Goal: Task Accomplishment & Management: Manage account settings

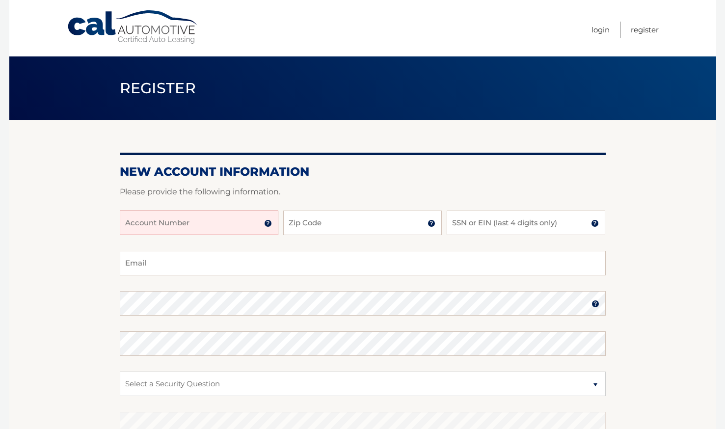
click at [224, 226] on input "Account Number" at bounding box center [199, 223] width 159 height 25
type input "44456014337"
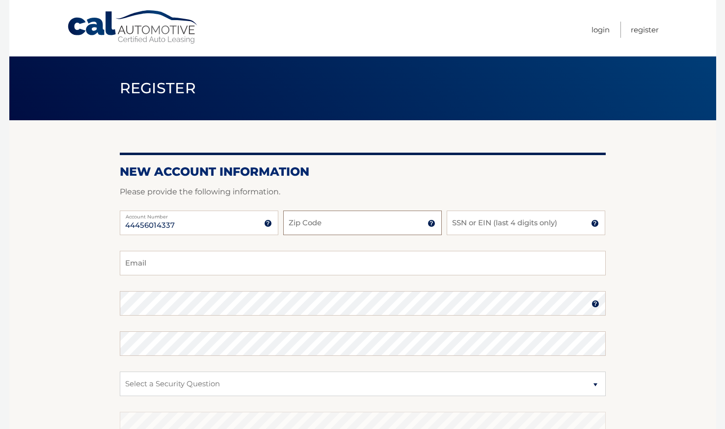
click at [329, 227] on input "Zip Code" at bounding box center [362, 223] width 159 height 25
type input "33062"
click at [479, 228] on input "SSN or EIN (last 4 digits only)" at bounding box center [526, 223] width 159 height 25
click at [478, 225] on input "SSN or EIN (last 4 digits only)" at bounding box center [526, 223] width 159 height 25
type input "0467"
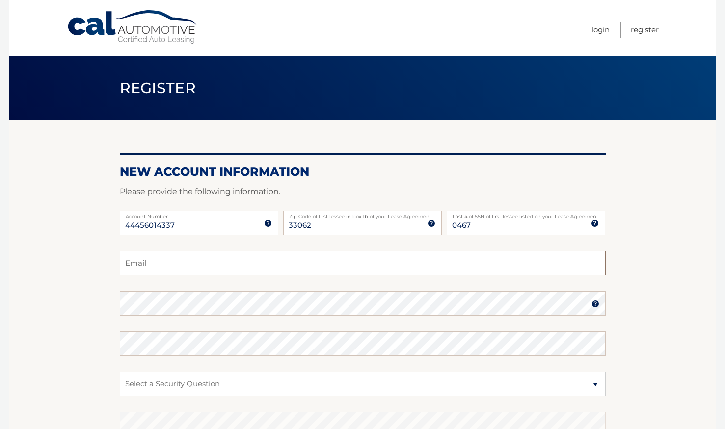
click at [427, 262] on input "Email" at bounding box center [363, 263] width 486 height 25
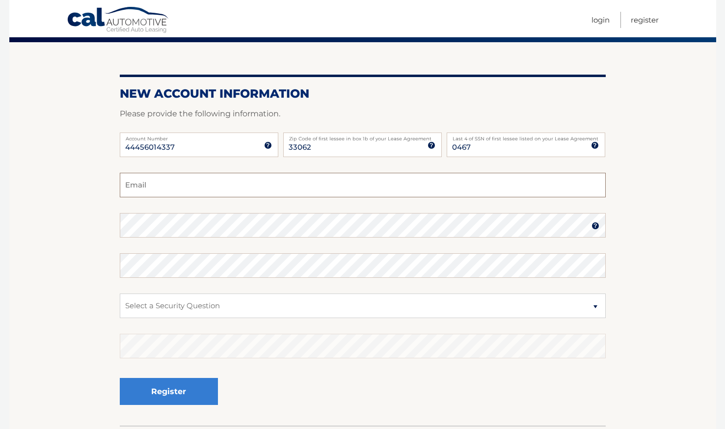
scroll to position [79, 0]
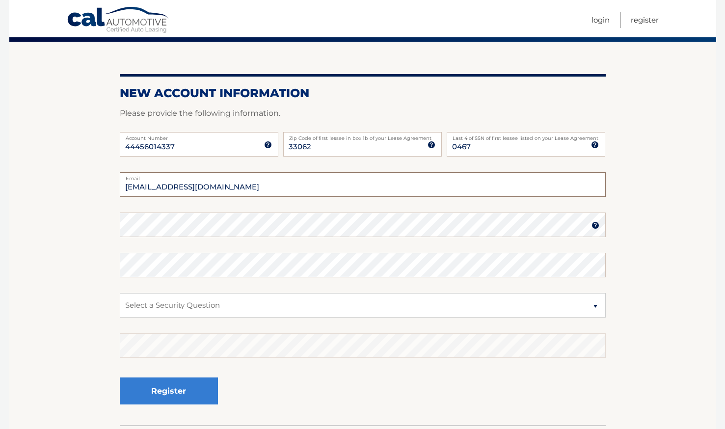
type input "meganmoore.1998@gmail.com"
click at [674, 240] on section "New Account Information Please provide the following information. 44456014337 A…" at bounding box center [362, 233] width 707 height 383
click at [592, 228] on img at bounding box center [595, 225] width 8 height 8
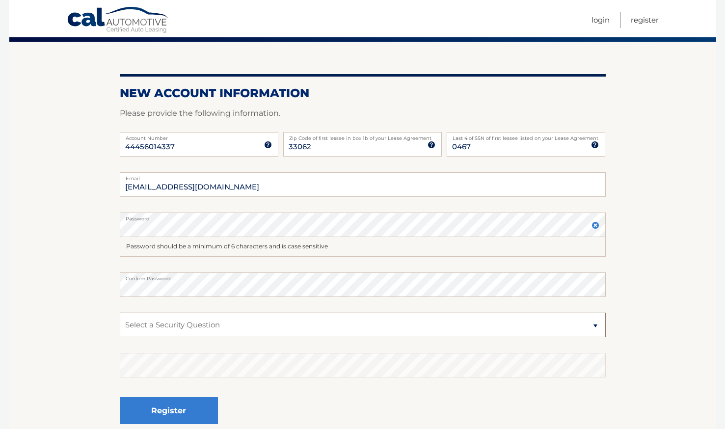
click at [469, 320] on select "Select a Security Question What was the name of your elementary school? What is…" at bounding box center [363, 325] width 486 height 25
click at [120, 313] on select "Select a Security Question What was the name of your elementary school? What is…" at bounding box center [363, 325] width 486 height 25
click at [346, 326] on select "Select a Security Question What was the name of your elementary school? What is…" at bounding box center [363, 325] width 486 height 25
select select "2"
click at [120, 313] on select "Select a Security Question What was the name of your elementary school? What is…" at bounding box center [363, 325] width 486 height 25
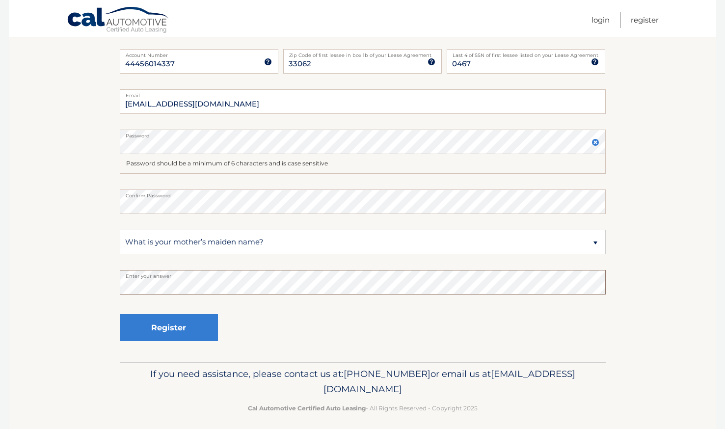
scroll to position [169, 0]
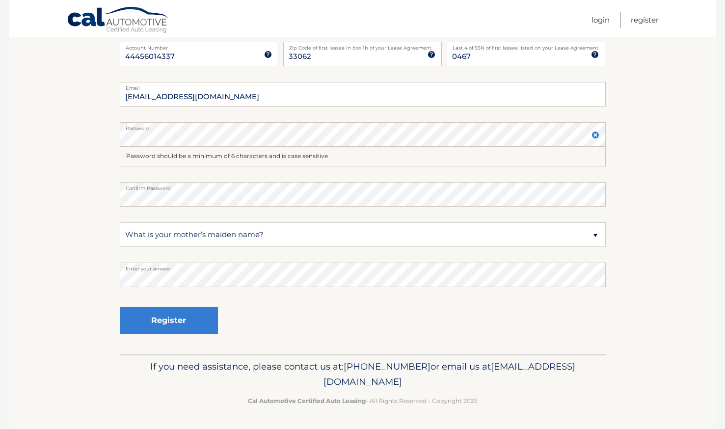
click at [23, 308] on section "New Account Information Please provide the following information. 44456014337 A…" at bounding box center [362, 152] width 707 height 403
drag, startPoint x: 197, startPoint y: 54, endPoint x: 96, endPoint y: 65, distance: 101.6
click at [96, 65] on section "New Account Information Please provide the following information. 44456014337 A…" at bounding box center [362, 152] width 707 height 403
click at [21, 100] on section "New Account Information Please provide the following information. 44456014337 A…" at bounding box center [362, 152] width 707 height 403
click at [165, 316] on button "Register" at bounding box center [169, 320] width 98 height 27
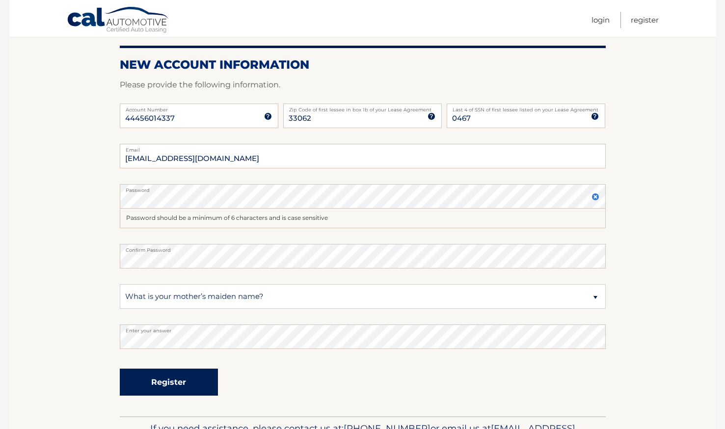
scroll to position [106, 0]
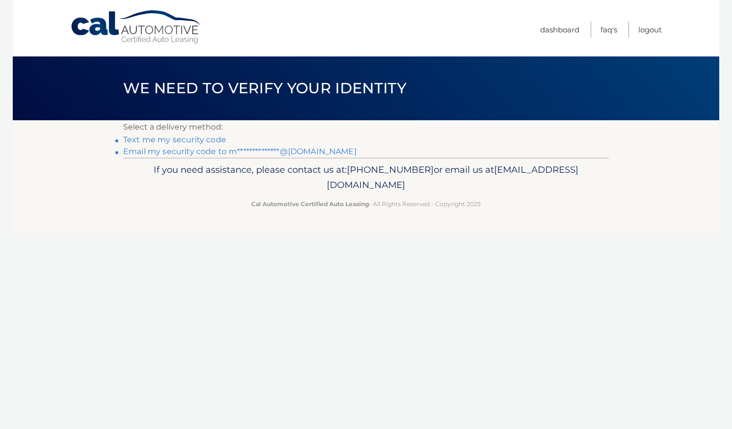
click at [200, 136] on link "Text me my security code" at bounding box center [174, 139] width 103 height 9
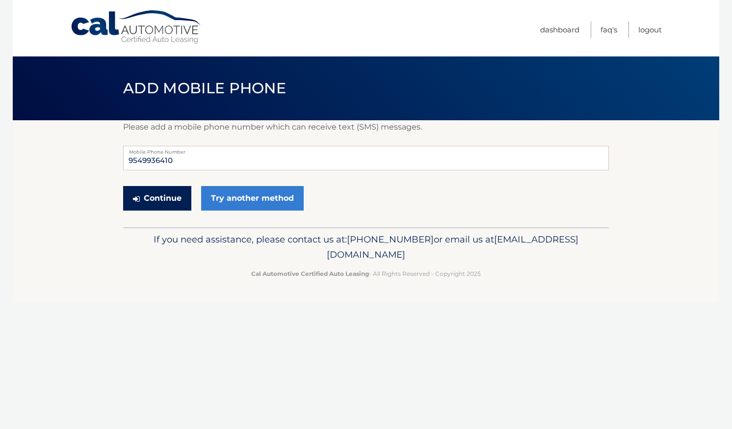
click at [171, 195] on button "Continue" at bounding box center [157, 198] width 68 height 25
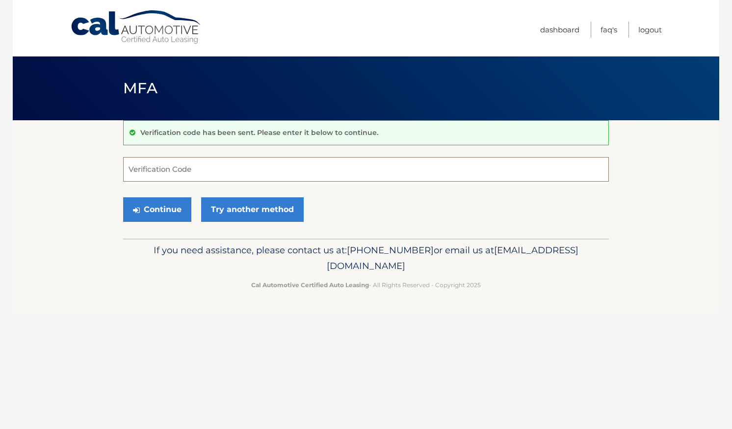
click at [172, 166] on input "Verification Code" at bounding box center [366, 169] width 486 height 25
type input "688883"
click at [179, 206] on button "Continue" at bounding box center [157, 209] width 68 height 25
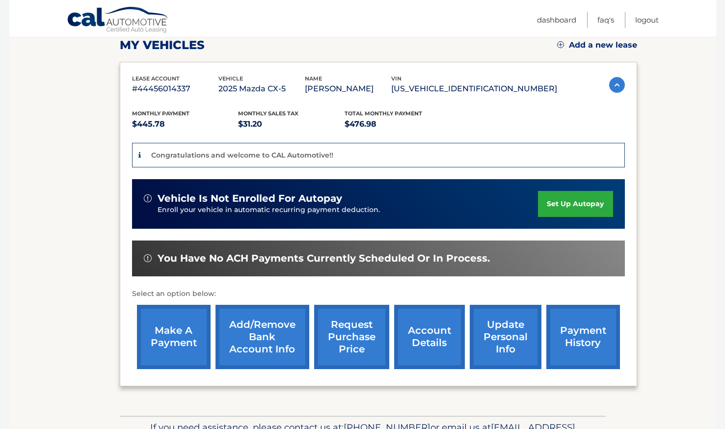
scroll to position [145, 0]
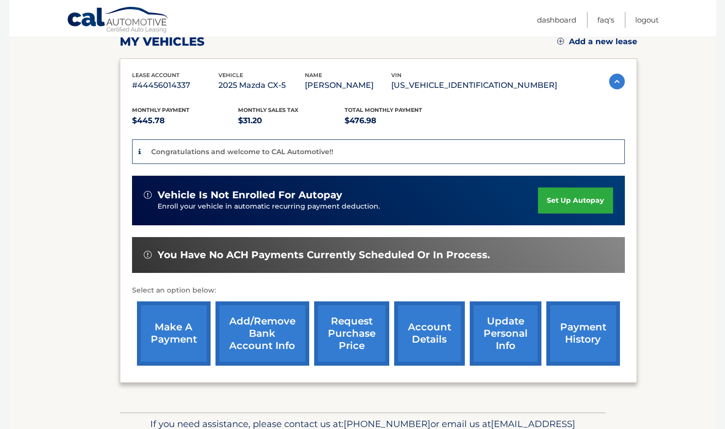
click at [549, 195] on link "set up autopay" at bounding box center [575, 200] width 75 height 26
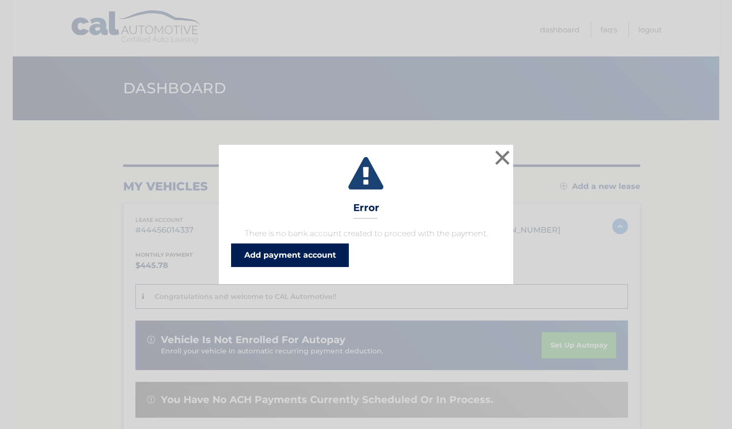
click at [330, 250] on link "Add payment account" at bounding box center [290, 255] width 118 height 24
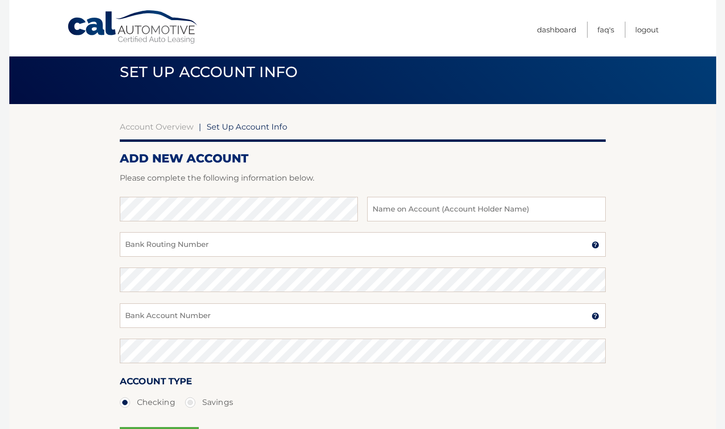
scroll to position [10, 0]
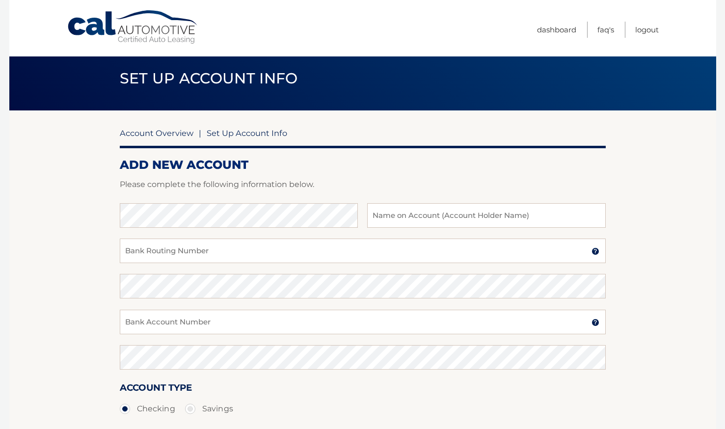
click at [159, 133] on link "Account Overview" at bounding box center [157, 133] width 74 height 10
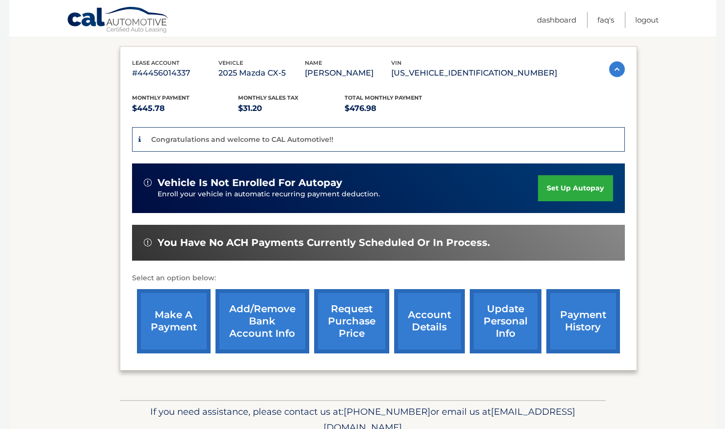
scroll to position [159, 0]
